Goal: Use online tool/utility

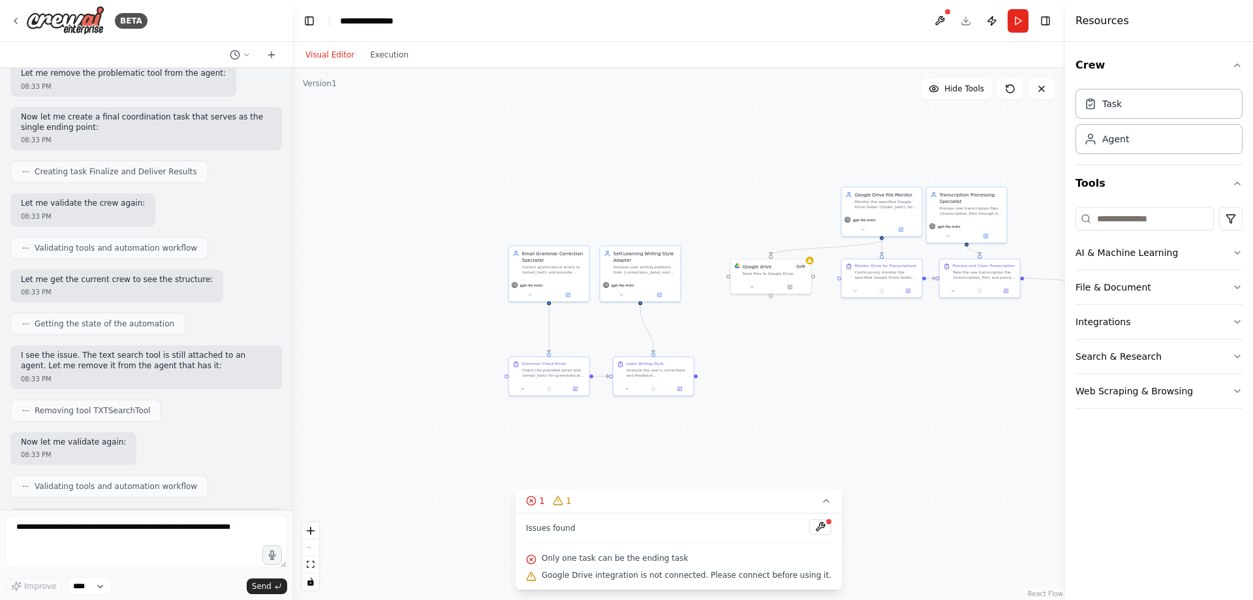
drag, startPoint x: 749, startPoint y: 373, endPoint x: 952, endPoint y: 356, distance: 203.7
click at [952, 356] on div ".deletable-edge-delete-btn { width: 20px; height: 20px; border: 0px solid #ffff…" at bounding box center [678, 334] width 773 height 532
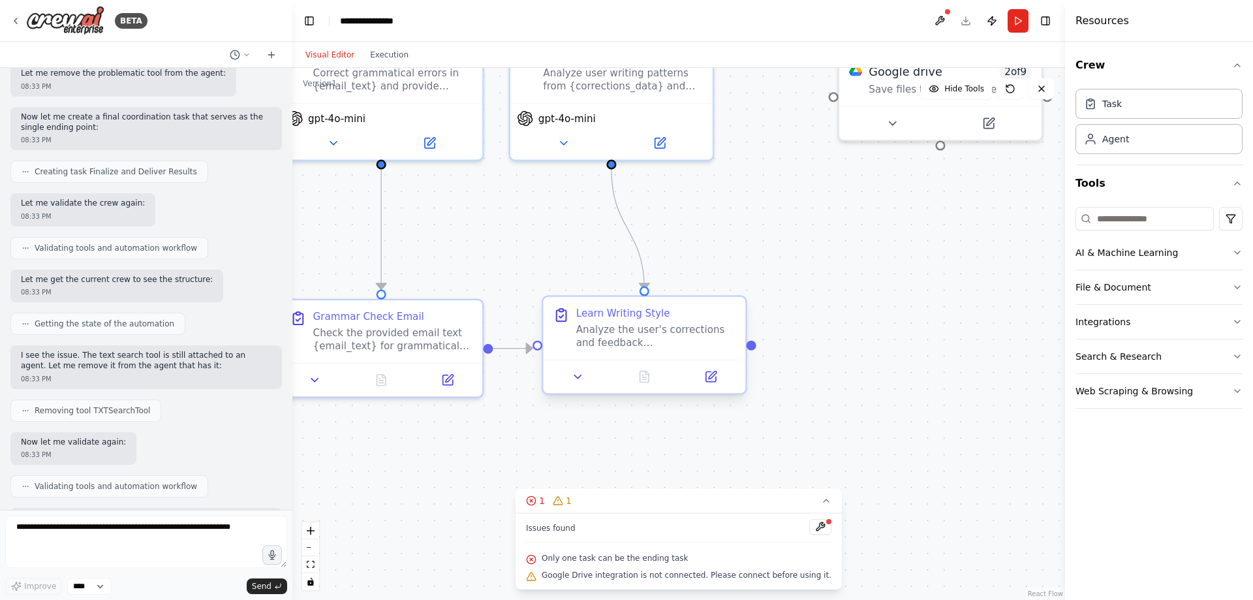
click at [685, 356] on div "Learn Writing Style Analyze the user's corrections and feedback {corrections_da…" at bounding box center [644, 328] width 202 height 63
click at [683, 341] on div "Analyze the user's corrections and feedback {corrections_data} to build and upd…" at bounding box center [655, 336] width 159 height 26
click at [629, 344] on div "Analyze the user's corrections and feedback {corrections_data} to build and upd…" at bounding box center [655, 336] width 159 height 26
drag, startPoint x: 629, startPoint y: 344, endPoint x: 599, endPoint y: 366, distance: 37.9
click at [629, 343] on div "Analyze the user's corrections and feedback {corrections_data} to build and upd…" at bounding box center [655, 336] width 159 height 26
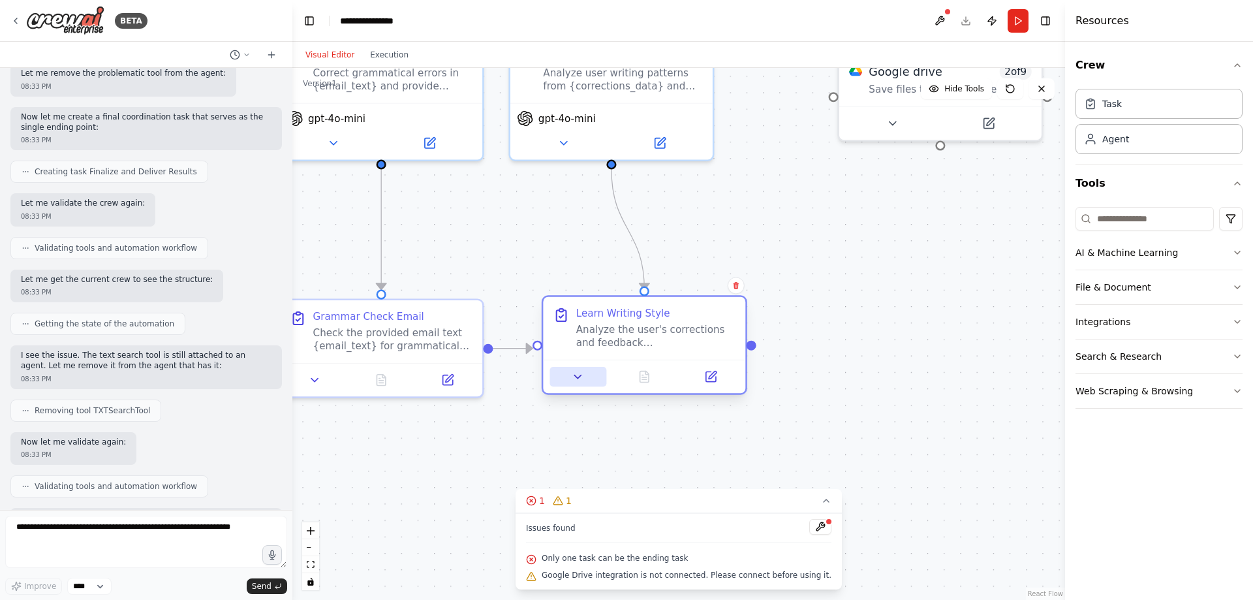
click at [575, 385] on button at bounding box center [578, 377] width 57 height 20
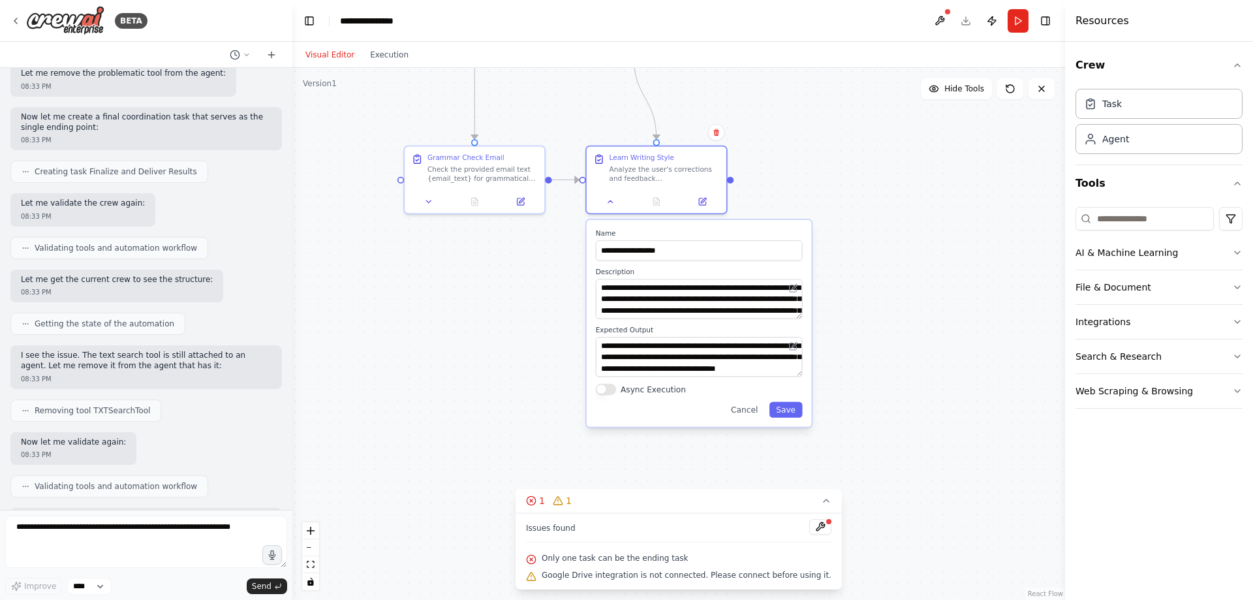
drag, startPoint x: 933, startPoint y: 415, endPoint x: 890, endPoint y: 244, distance: 176.9
click at [890, 244] on div ".deletable-edge-delete-btn { width: 20px; height: 20px; border: 0px solid #ffff…" at bounding box center [678, 334] width 773 height 532
